Goal: Check status: Check status

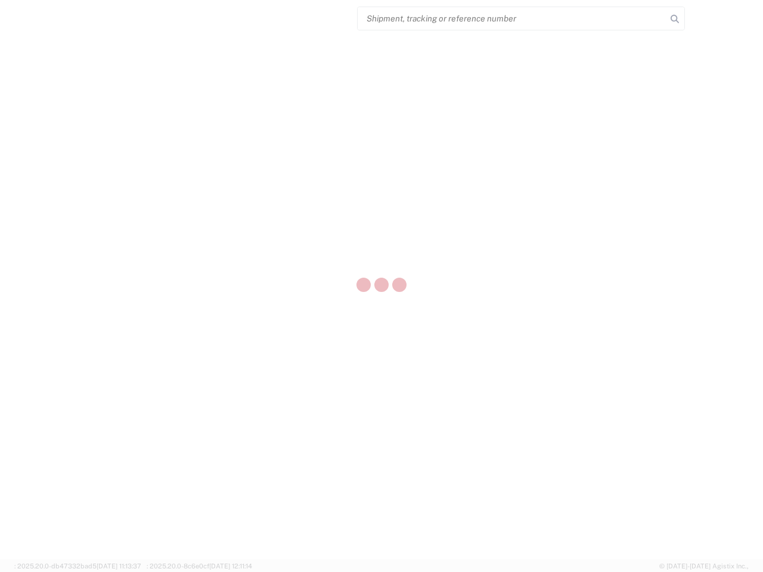
select select "US"
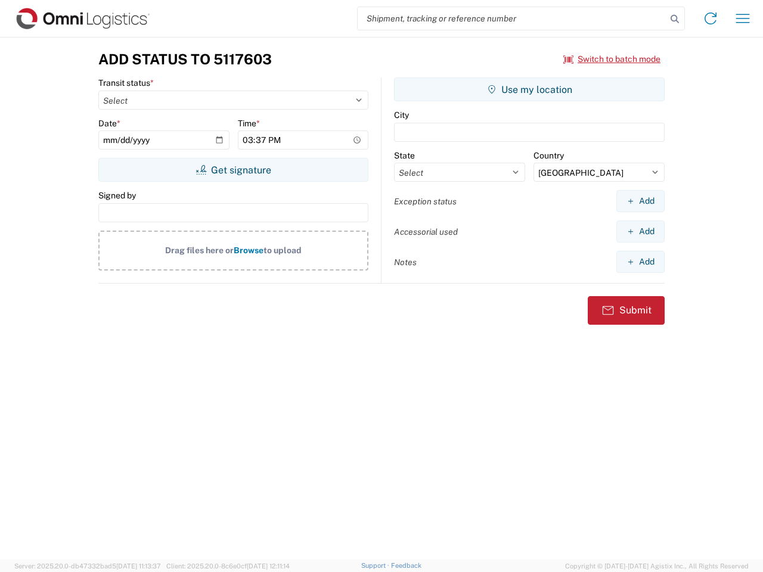
click at [512, 18] on input "search" at bounding box center [511, 18] width 309 height 23
click at [674, 19] on icon at bounding box center [674, 19] width 17 height 17
click at [710, 18] on icon at bounding box center [710, 18] width 19 height 19
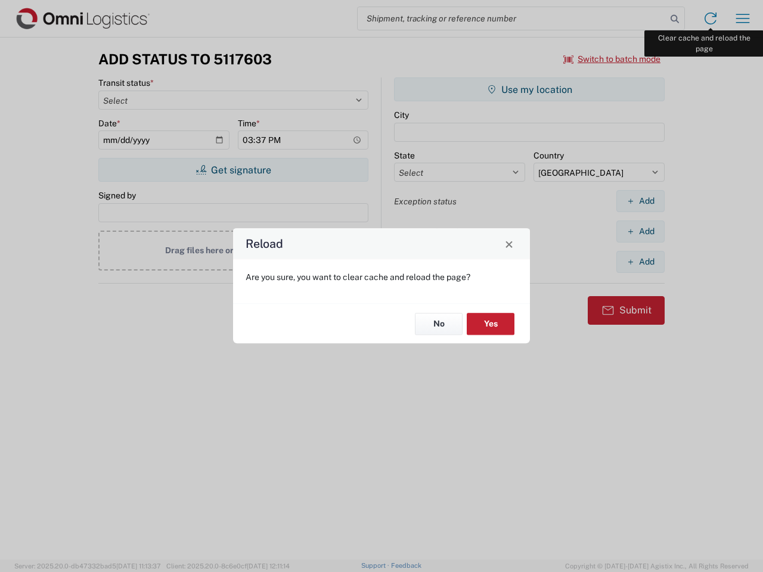
click at [742, 18] on div "Reload Are you sure, you want to clear cache and reload the page? No Yes" at bounding box center [381, 286] width 763 height 572
click at [612, 59] on div "Reload Are you sure, you want to clear cache and reload the page? No Yes" at bounding box center [381, 286] width 763 height 572
click at [233, 170] on div "Reload Are you sure, you want to clear cache and reload the page? No Yes" at bounding box center [381, 286] width 763 height 572
click at [529, 89] on div "Reload Are you sure, you want to clear cache and reload the page? No Yes" at bounding box center [381, 286] width 763 height 572
click at [640, 201] on div "Reload Are you sure, you want to clear cache and reload the page? No Yes" at bounding box center [381, 286] width 763 height 572
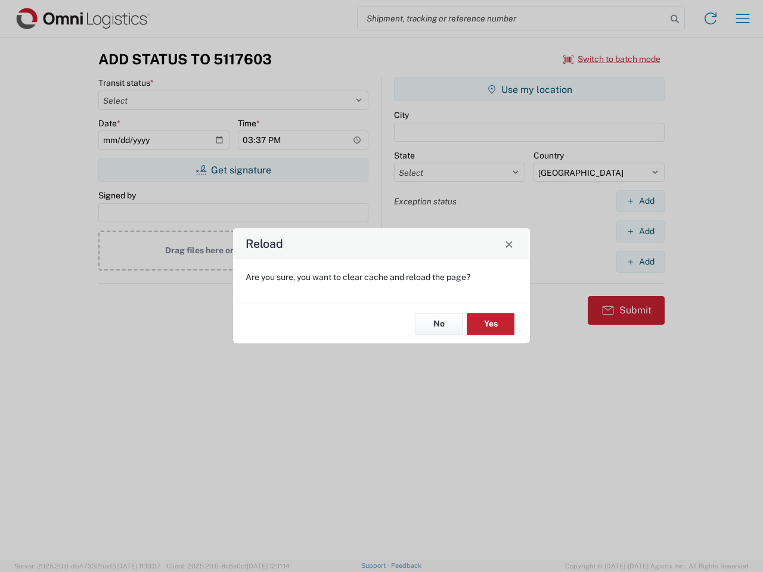
click at [640, 231] on div "Reload Are you sure, you want to clear cache and reload the page? No Yes" at bounding box center [381, 286] width 763 height 572
click at [640, 262] on div "Reload Are you sure, you want to clear cache and reload the page? No Yes" at bounding box center [381, 286] width 763 height 572
